Goal: Information Seeking & Learning: Check status

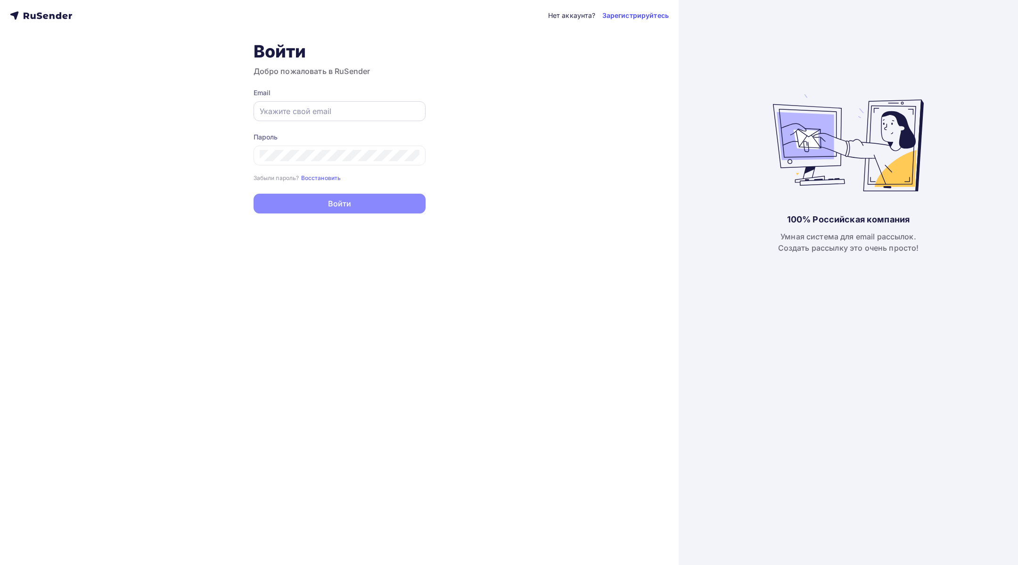
type input "[EMAIL_ADDRESS][DOMAIN_NAME]"
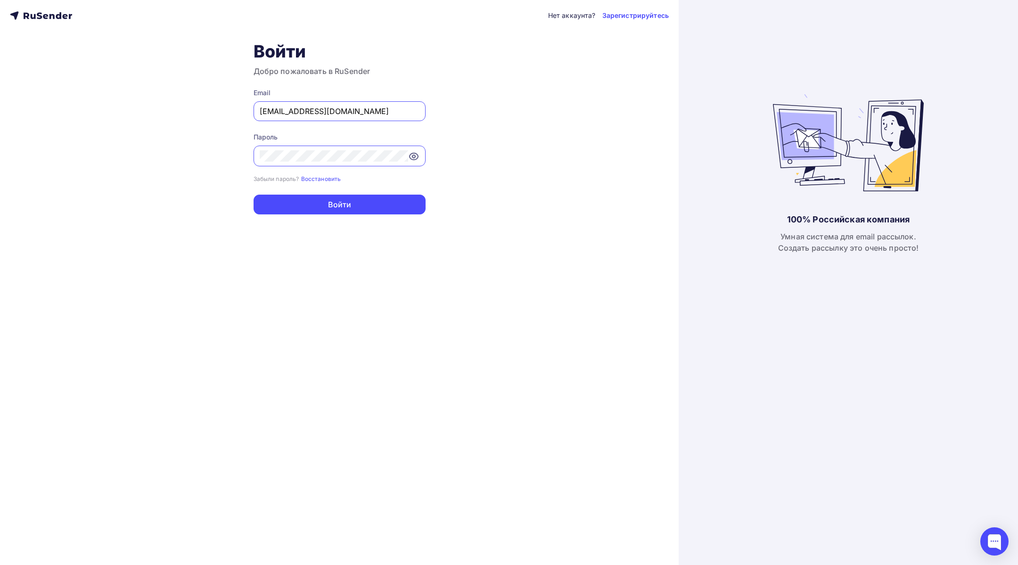
drag, startPoint x: 386, startPoint y: 109, endPoint x: 388, endPoint y: 115, distance: 5.5
click at [386, 109] on input "[EMAIL_ADDRESS][DOMAIN_NAME]" at bounding box center [340, 111] width 160 height 11
click at [283, 204] on button "Войти" at bounding box center [340, 205] width 172 height 20
click at [363, 203] on button "Войти" at bounding box center [340, 205] width 172 height 20
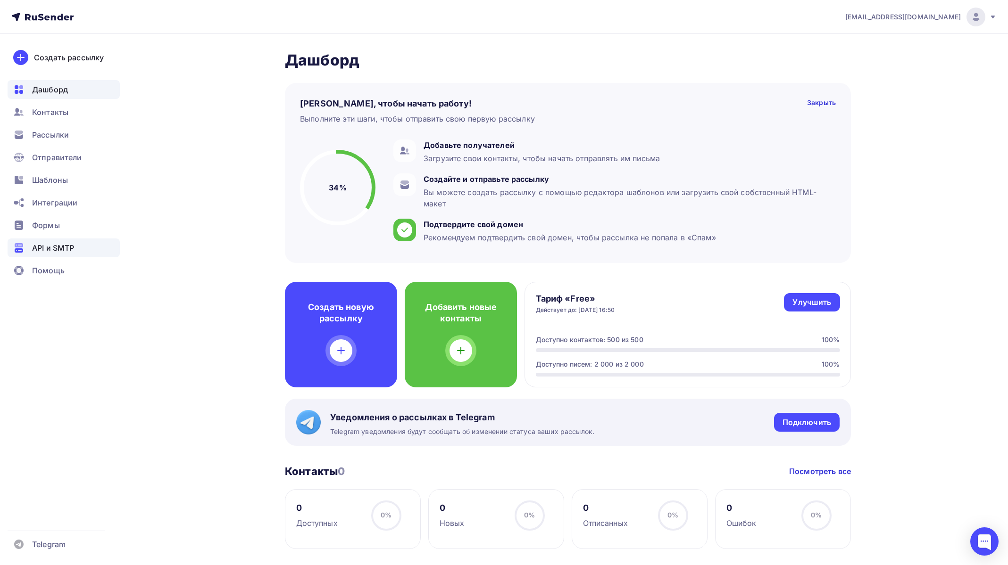
click at [64, 244] on span "API и SMTP" at bounding box center [53, 247] width 42 height 11
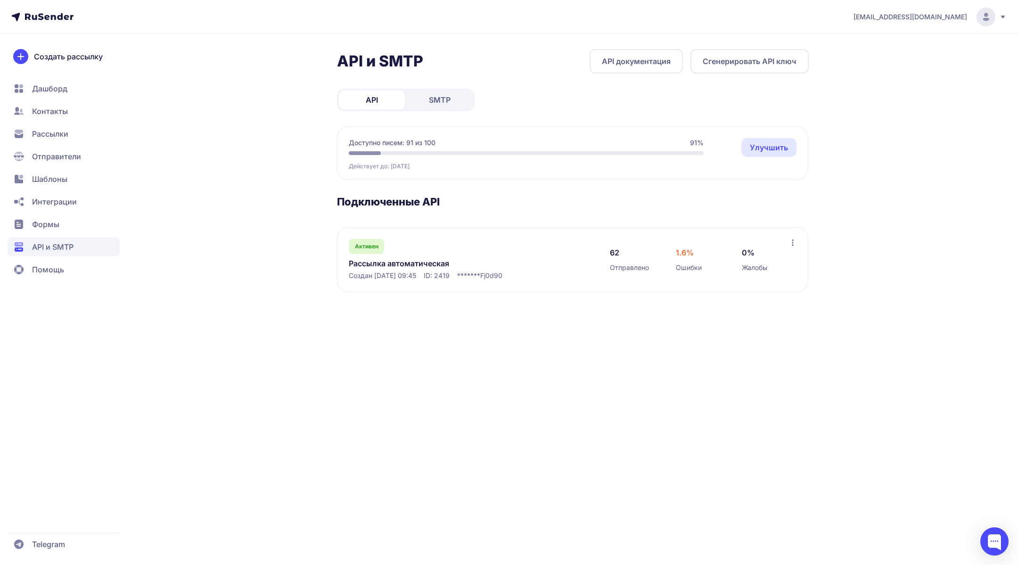
click at [384, 263] on link "Рассылка автоматическая" at bounding box center [445, 263] width 193 height 11
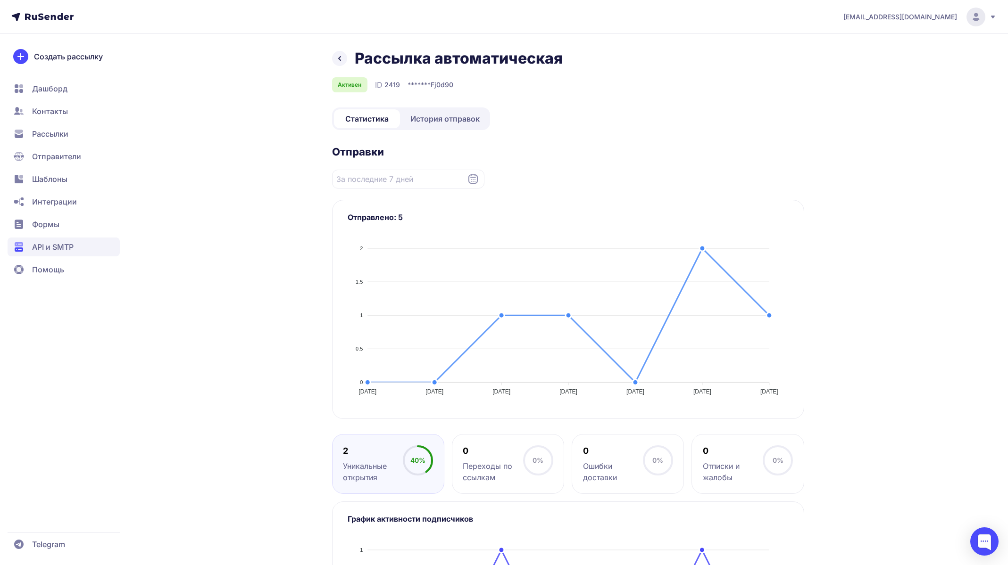
click at [472, 182] on icon at bounding box center [472, 179] width 11 height 11
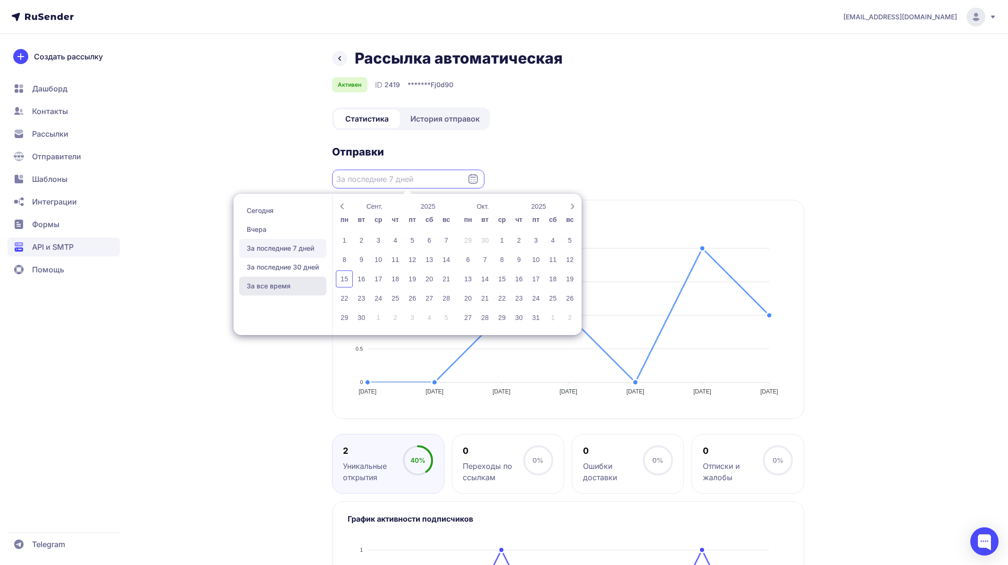
click at [292, 283] on span "За все время" at bounding box center [282, 286] width 87 height 19
type input "[DATE] - [DATE]"
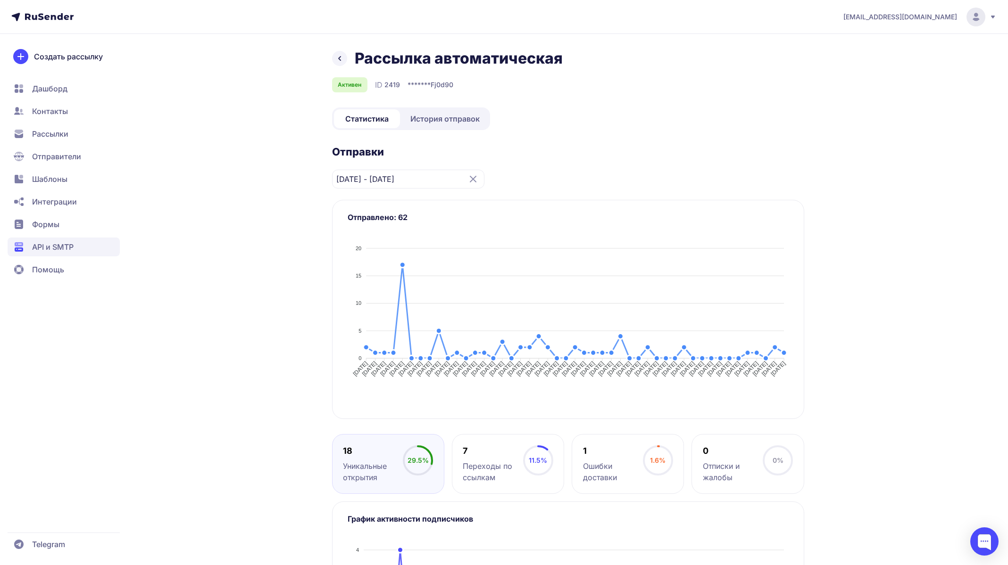
click at [447, 124] on span "История отправок" at bounding box center [444, 118] width 69 height 11
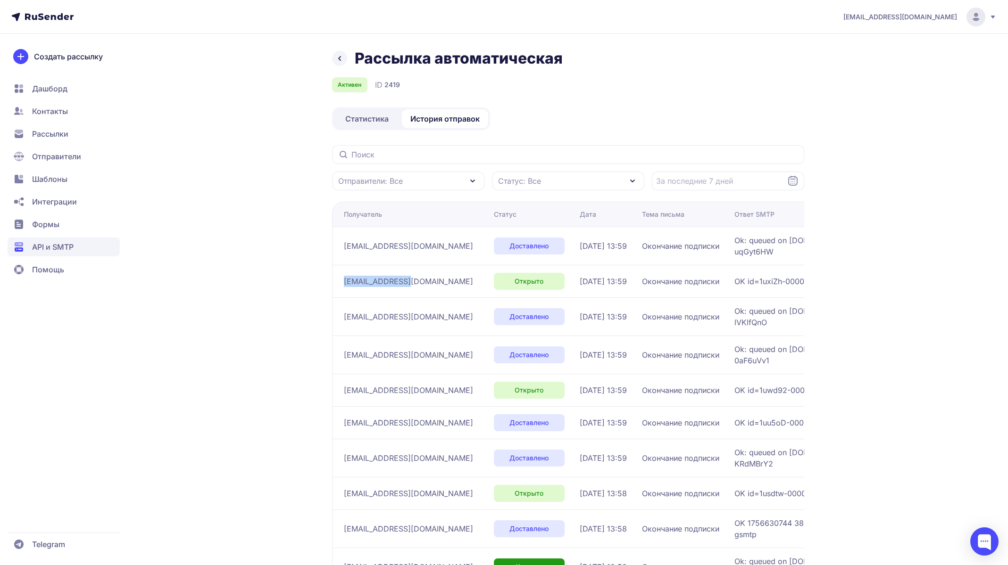
drag, startPoint x: 415, startPoint y: 281, endPoint x: 339, endPoint y: 286, distance: 77.1
click at [339, 286] on td "[EMAIL_ADDRESS][DOMAIN_NAME]" at bounding box center [411, 281] width 158 height 33
copy span "[EMAIL_ADDRESS][DOMAIN_NAME]"
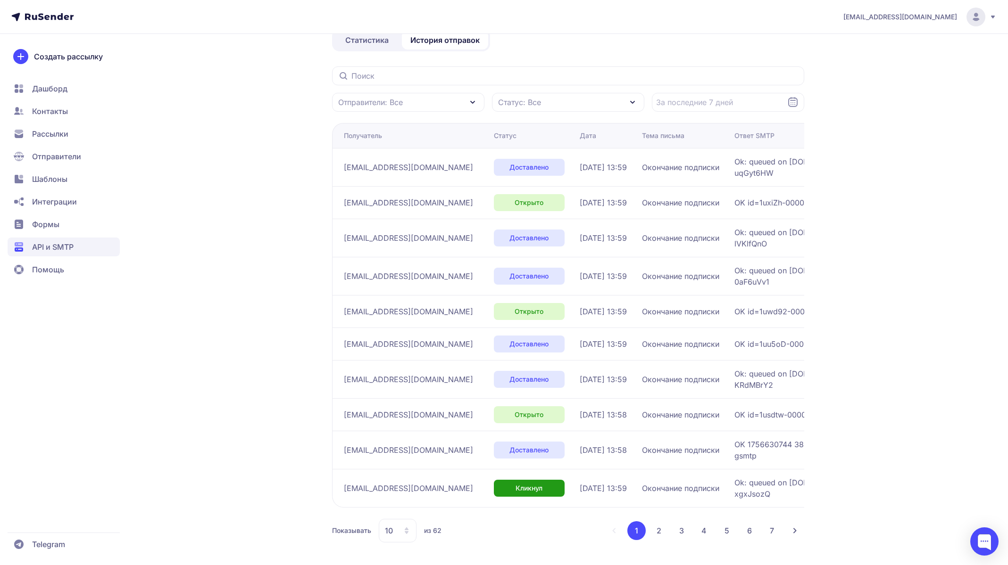
click at [445, 269] on div "[EMAIL_ADDRESS][DOMAIN_NAME]" at bounding box center [415, 276] width 142 height 15
drag, startPoint x: 447, startPoint y: 275, endPoint x: 340, endPoint y: 277, distance: 107.5
click at [340, 277] on td "[EMAIL_ADDRESS][DOMAIN_NAME]" at bounding box center [411, 276] width 158 height 38
drag, startPoint x: 546, startPoint y: 284, endPoint x: 588, endPoint y: 277, distance: 43.1
click at [588, 277] on td "[DATE] 13:59" at bounding box center [607, 276] width 62 height 38
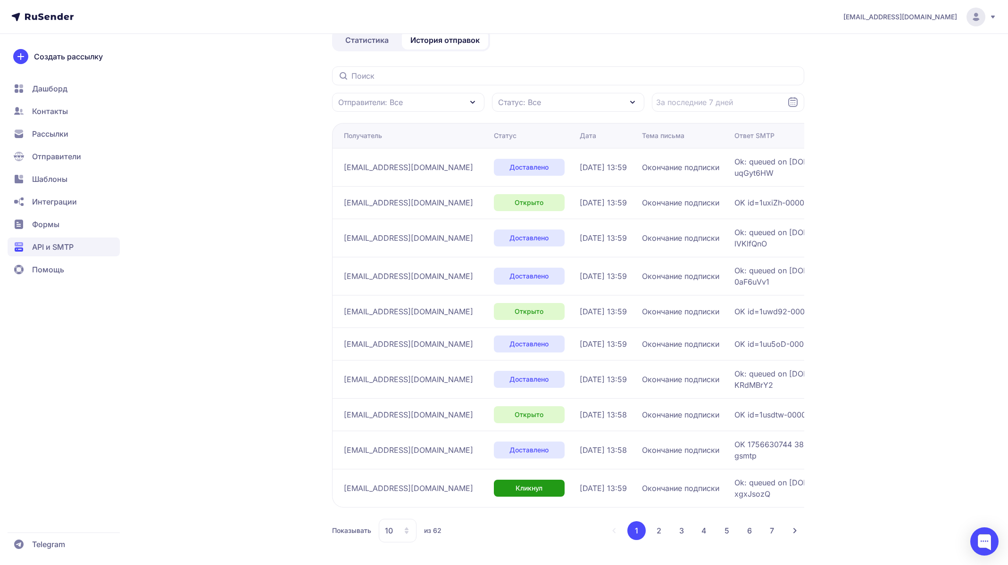
click at [923, 440] on div "[EMAIL_ADDRESS][DOMAIN_NAME] Рассылка автоматическая Активен ID 2419 Статистика…" at bounding box center [504, 243] width 1008 height 644
